Goal: Find specific page/section: Find specific page/section

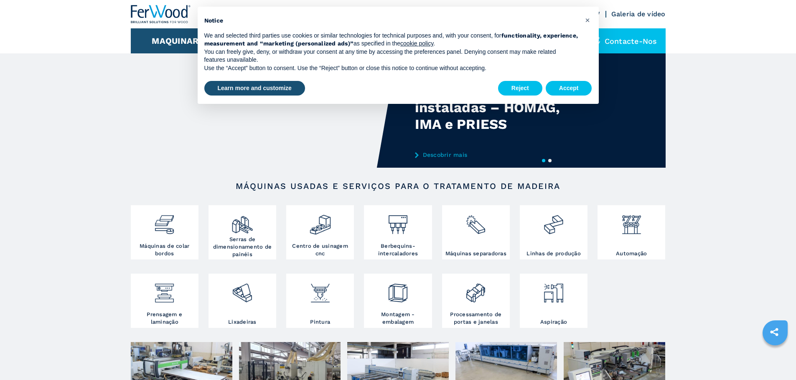
scroll to position [42, 0]
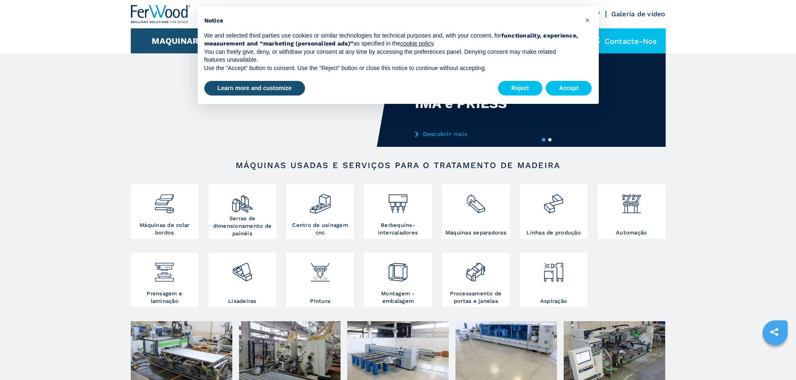
click at [239, 212] on img at bounding box center [242, 201] width 22 height 28
click at [563, 94] on button "Accept" at bounding box center [568, 88] width 46 height 15
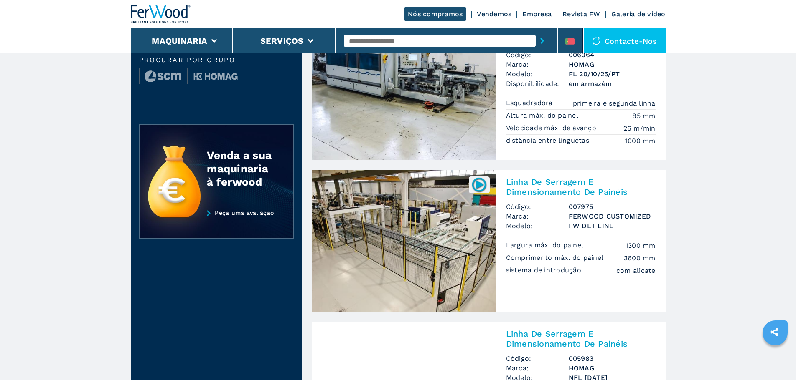
scroll to position [251, 0]
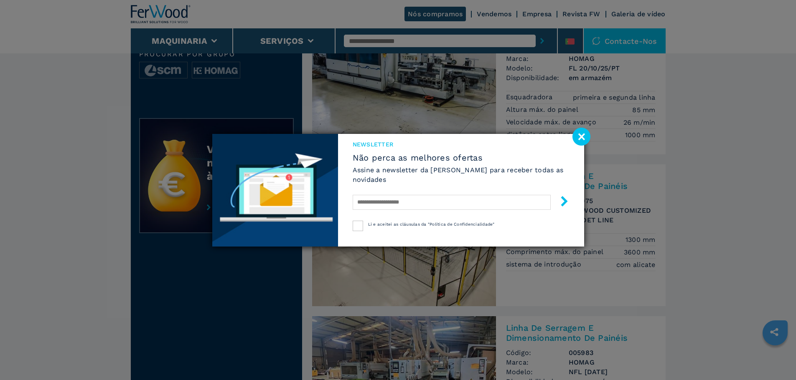
click at [583, 139] on image at bounding box center [581, 137] width 18 height 18
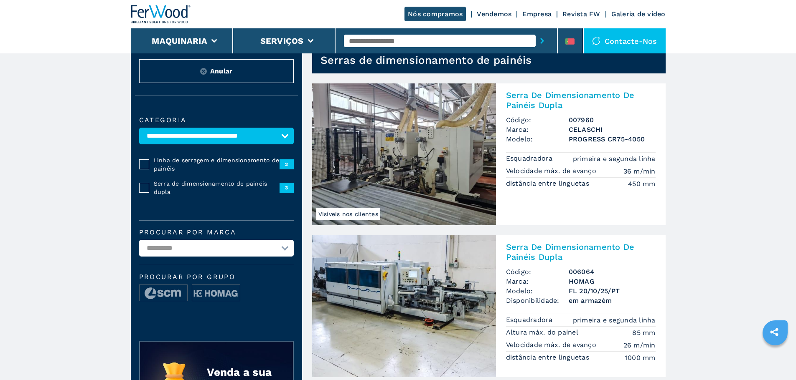
scroll to position [0, 0]
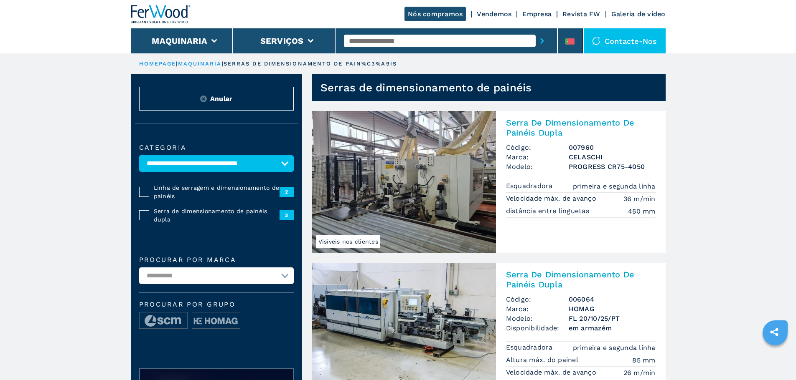
click at [192, 64] on link "maquinaria" at bounding box center [200, 64] width 44 height 6
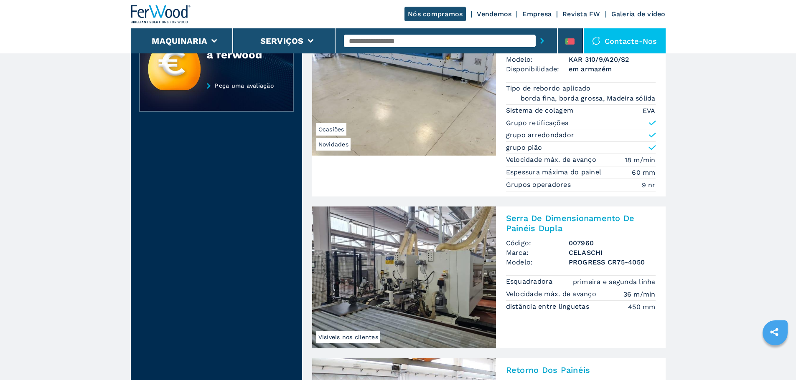
scroll to position [376, 0]
